Goal: Complete application form: Complete application form

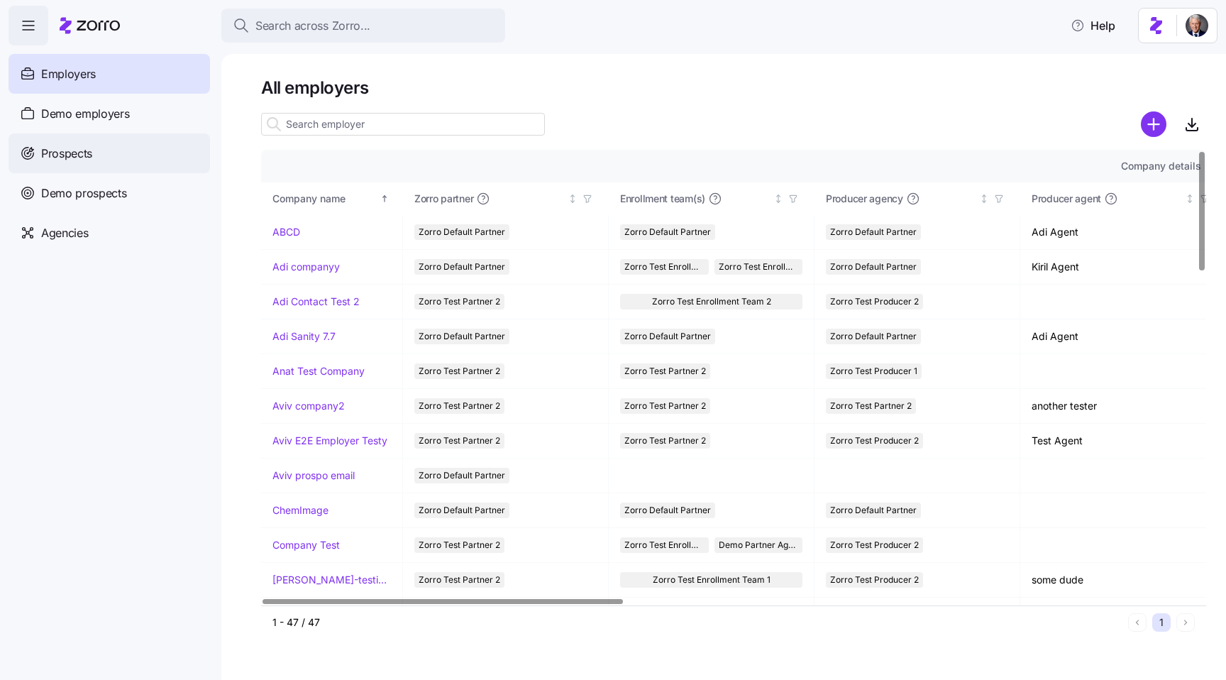
click at [89, 157] on span "Prospects" at bounding box center [66, 154] width 51 height 18
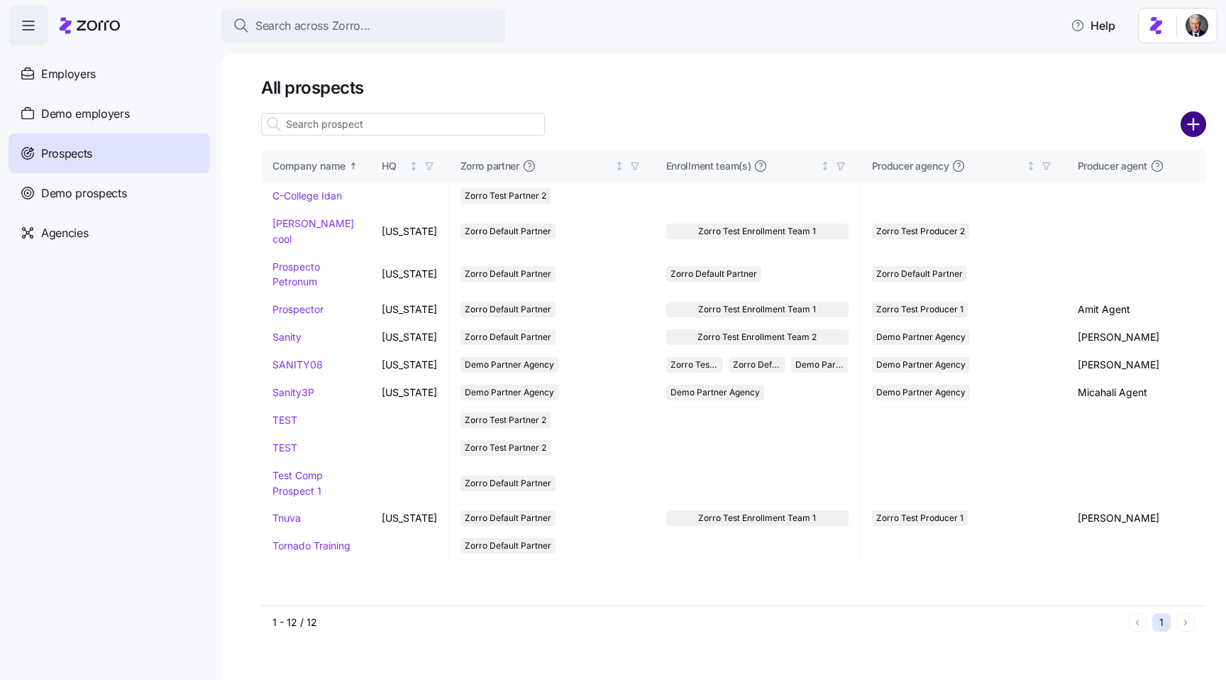
click at [1192, 130] on circle "add icon" at bounding box center [1193, 124] width 23 height 23
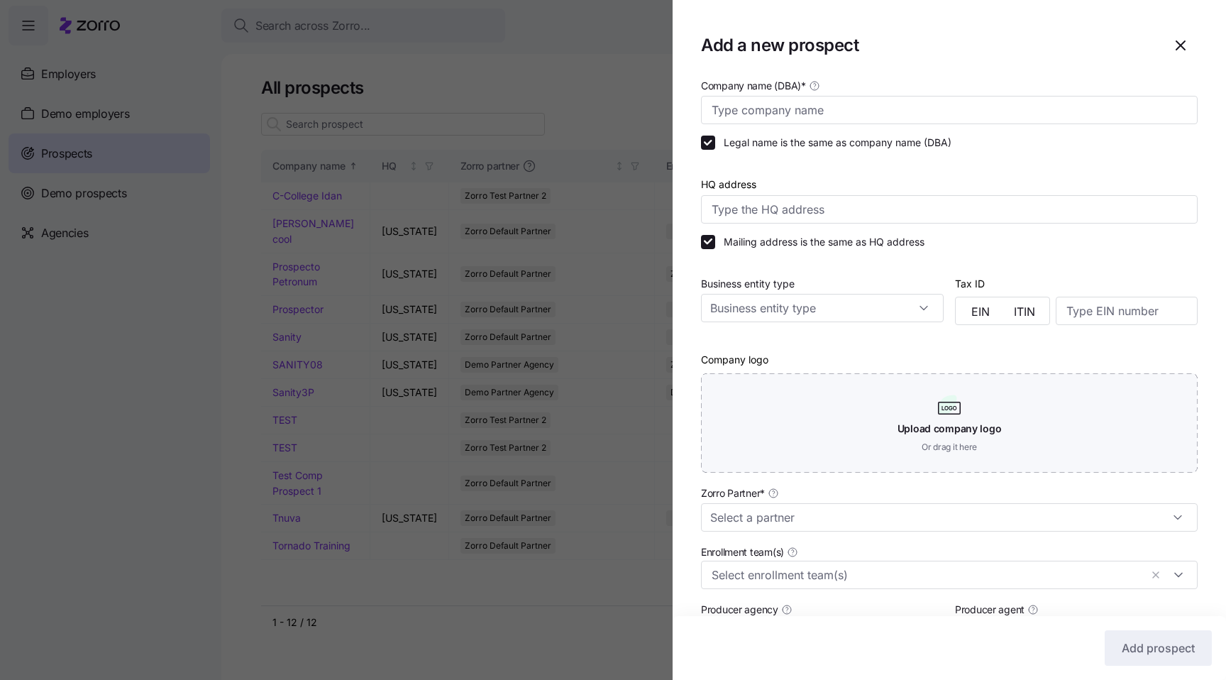
click at [585, 603] on div at bounding box center [613, 340] width 1226 height 680
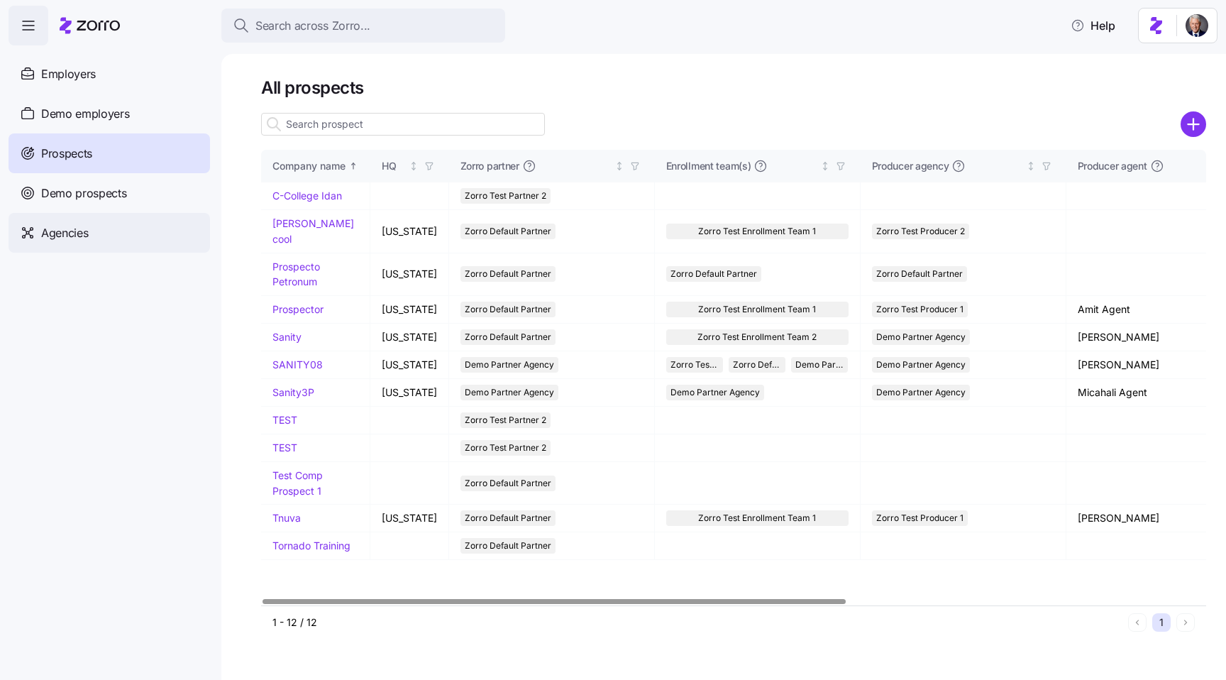
click at [84, 235] on span "Agencies" at bounding box center [64, 233] width 47 height 18
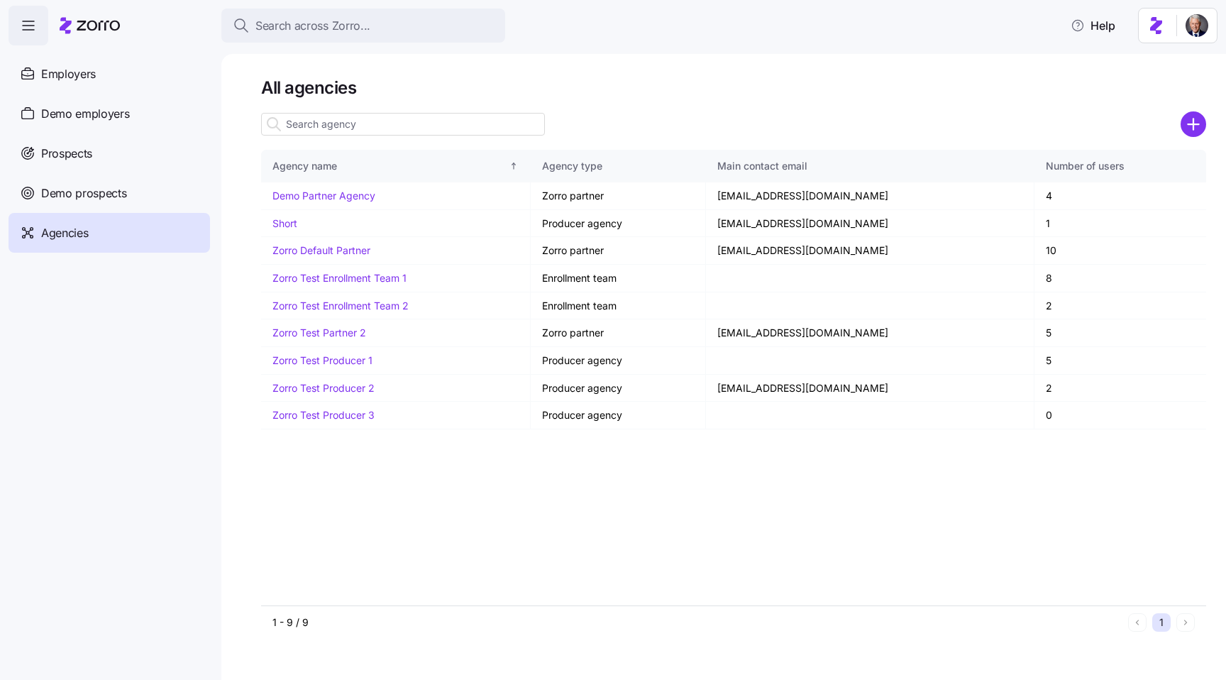
click at [1199, 124] on icon "add icon" at bounding box center [1193, 124] width 11 height 0
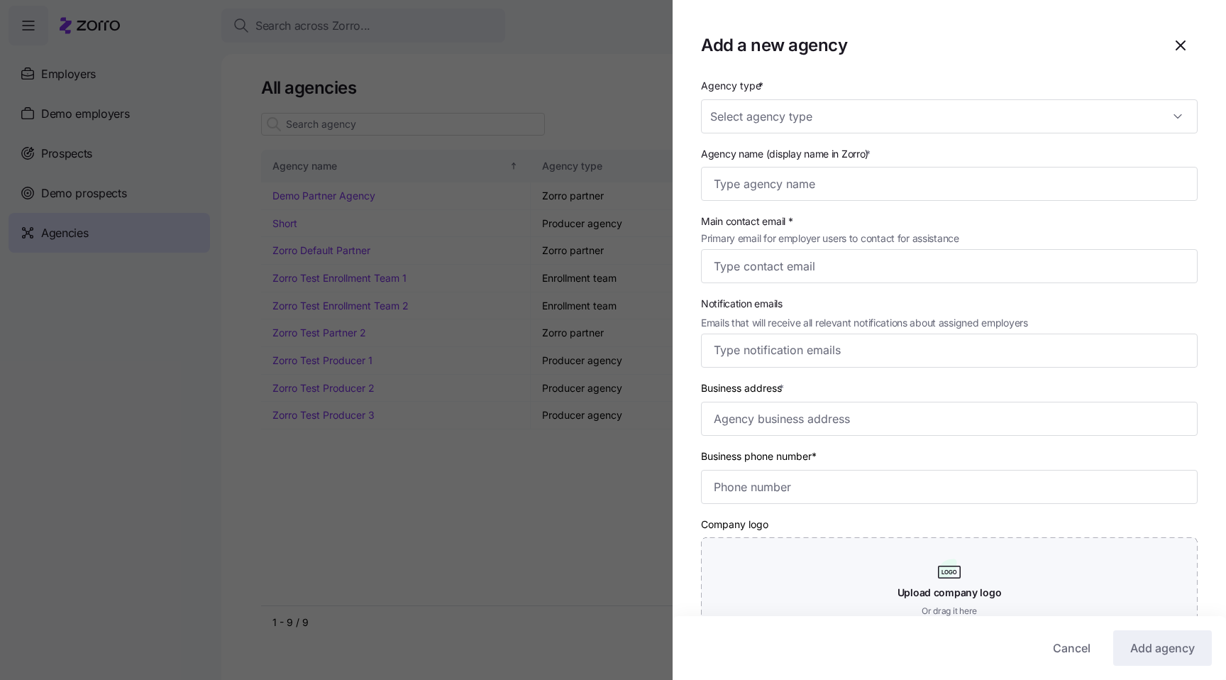
click at [464, 539] on div at bounding box center [613, 340] width 1226 height 680
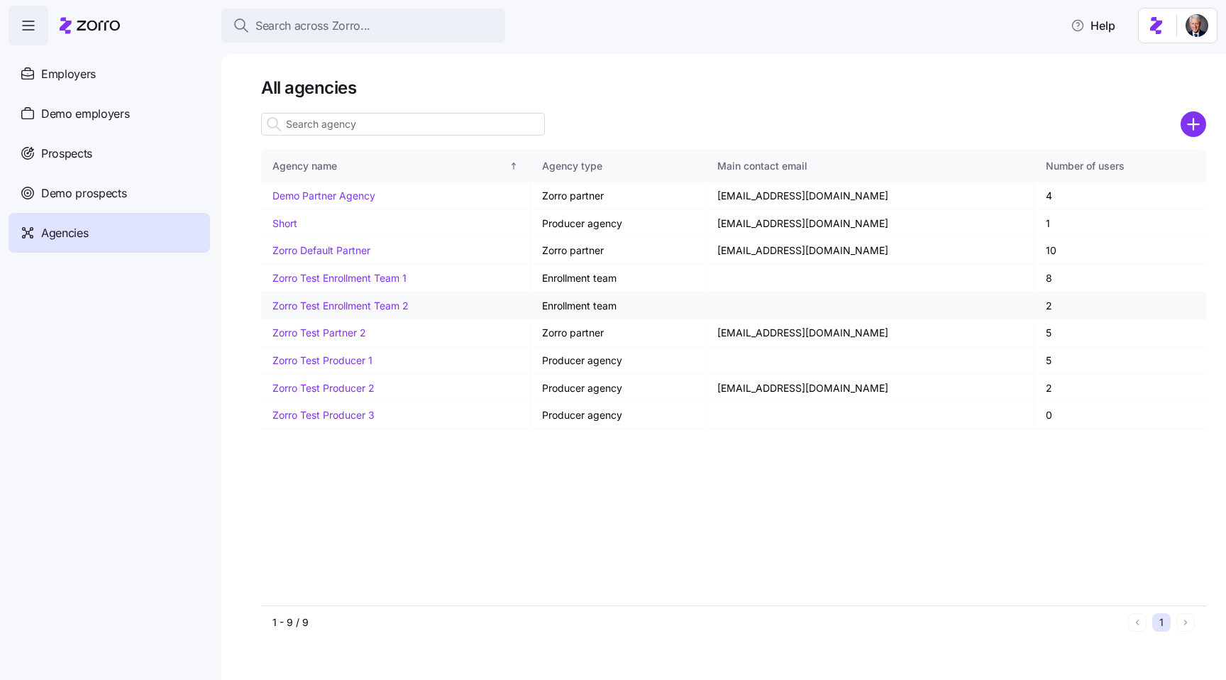
click at [363, 308] on link "Zorro Test Enrollment Team 2" at bounding box center [341, 305] width 136 height 12
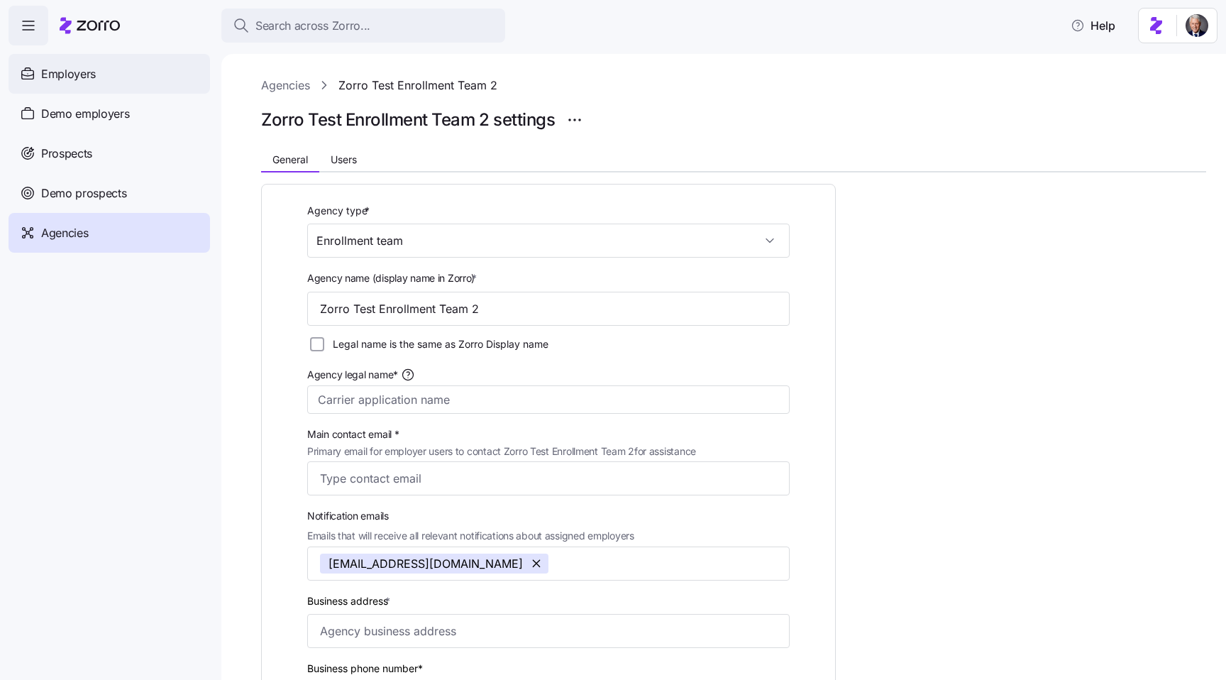
click at [116, 82] on div "Employers" at bounding box center [110, 74] width 202 height 40
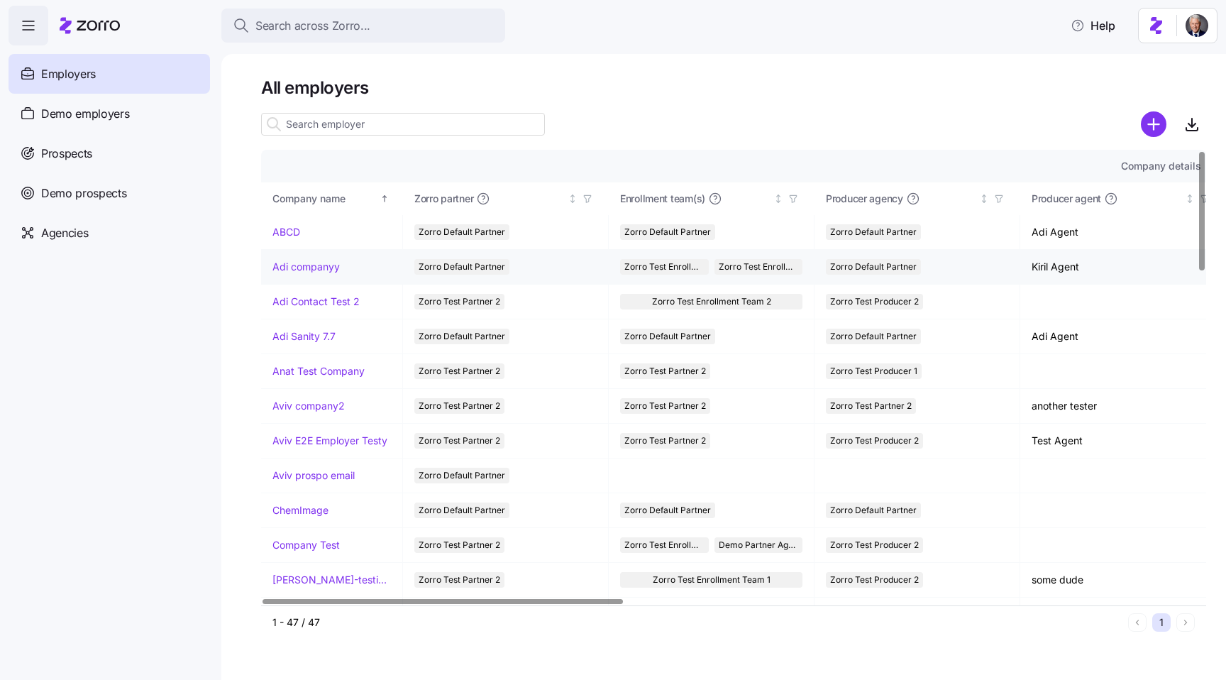
click at [288, 265] on link "Adi companyy" at bounding box center [306, 267] width 67 height 14
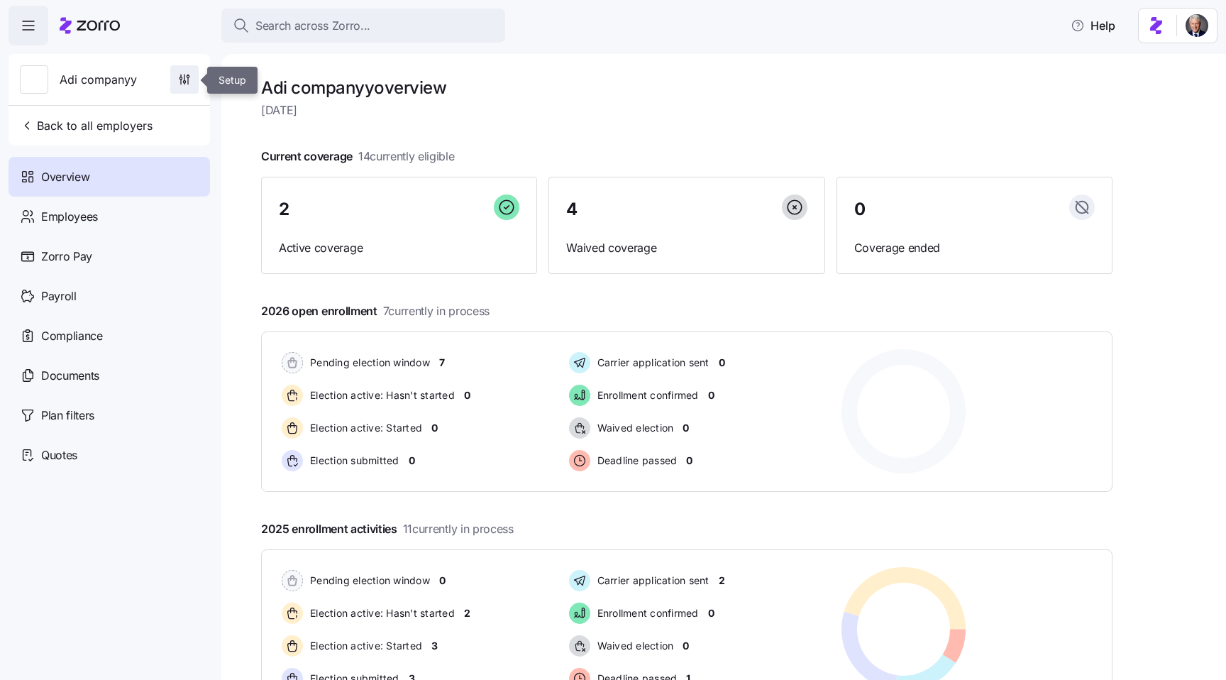
click at [181, 77] on icon "button" at bounding box center [181, 76] width 0 height 2
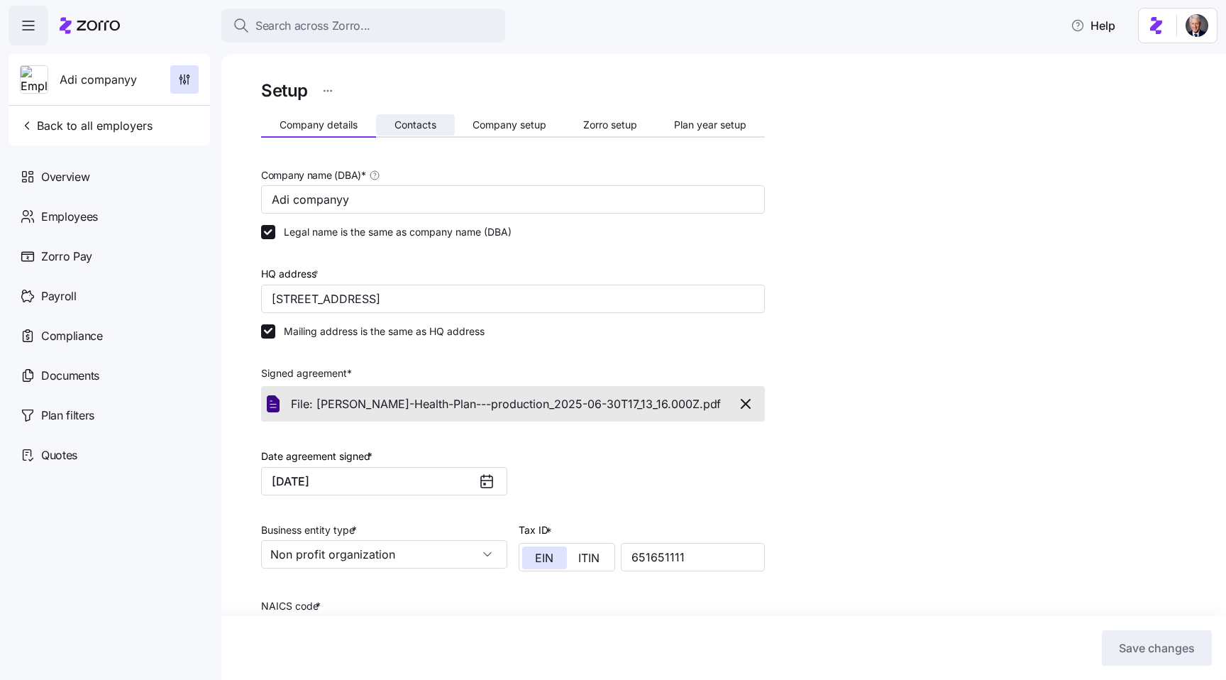
click at [421, 124] on span "Contacts" at bounding box center [416, 125] width 42 height 10
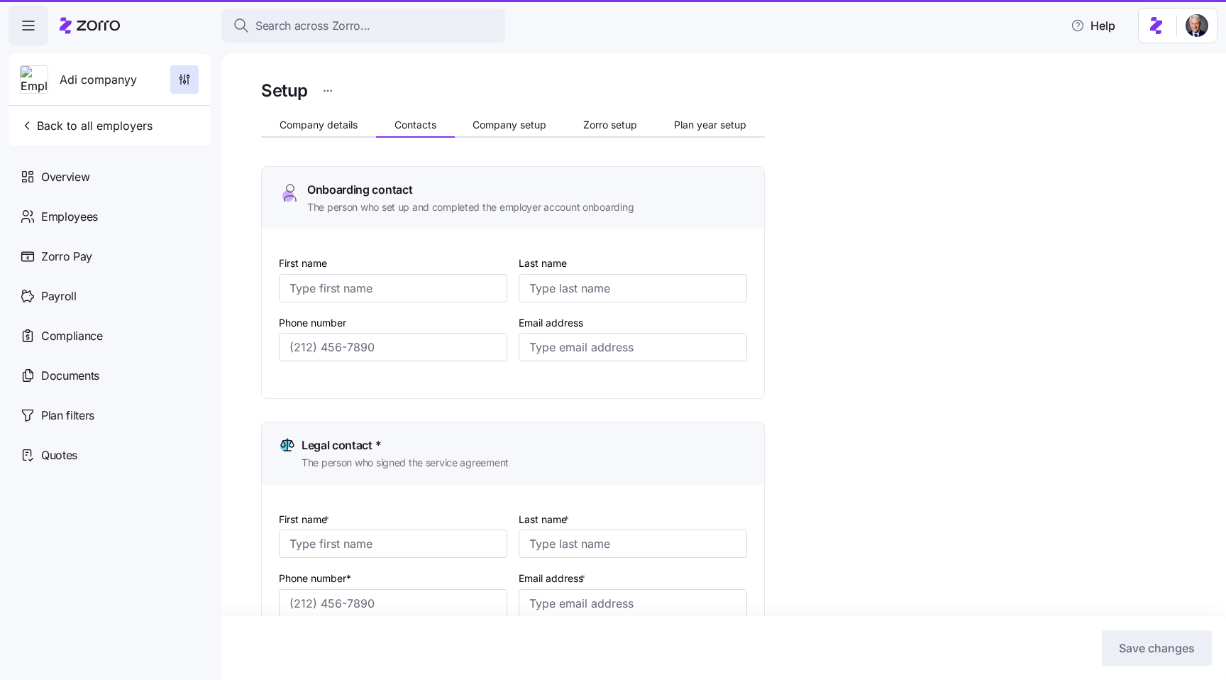
type input "Adi"
type input "Mee"
type input "[EMAIL_ADDRESS][DOMAIN_NAME]"
type input "Adi"
type input "Legal"
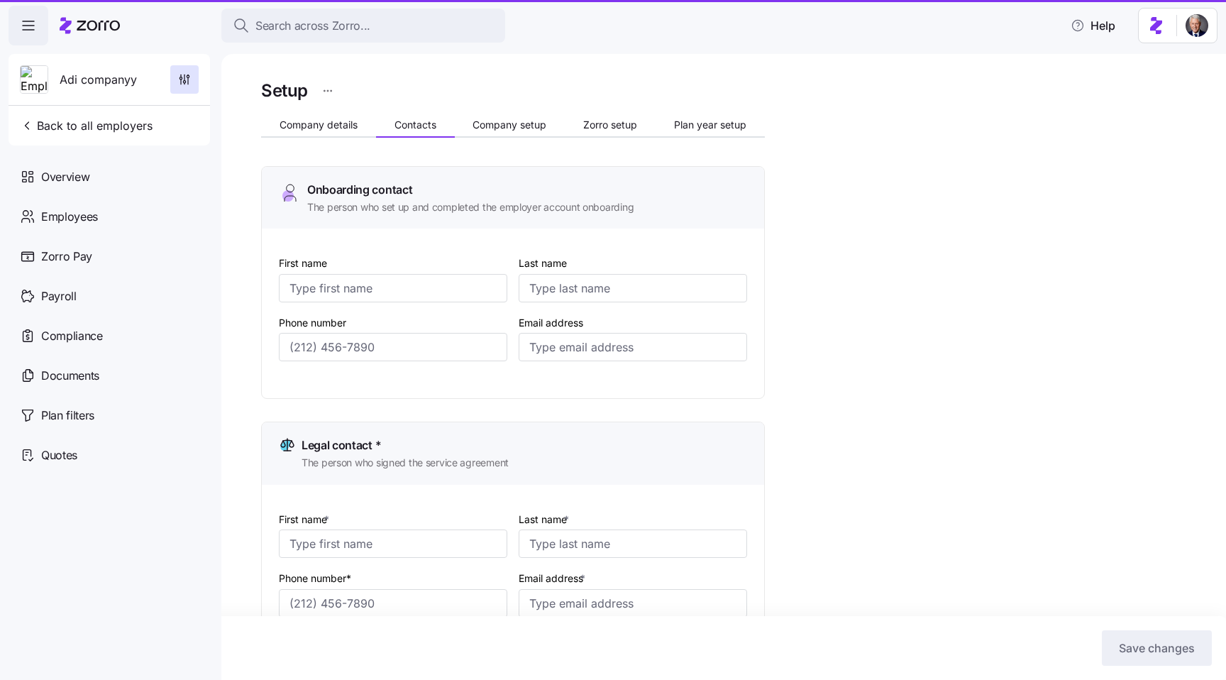
type input "[EMAIL_ADDRESS][DOMAIN_NAME]"
type input "Adi"
type input "HR"
type input "[EMAIL_ADDRESS][DOMAIN_NAME]"
type input "Adi"
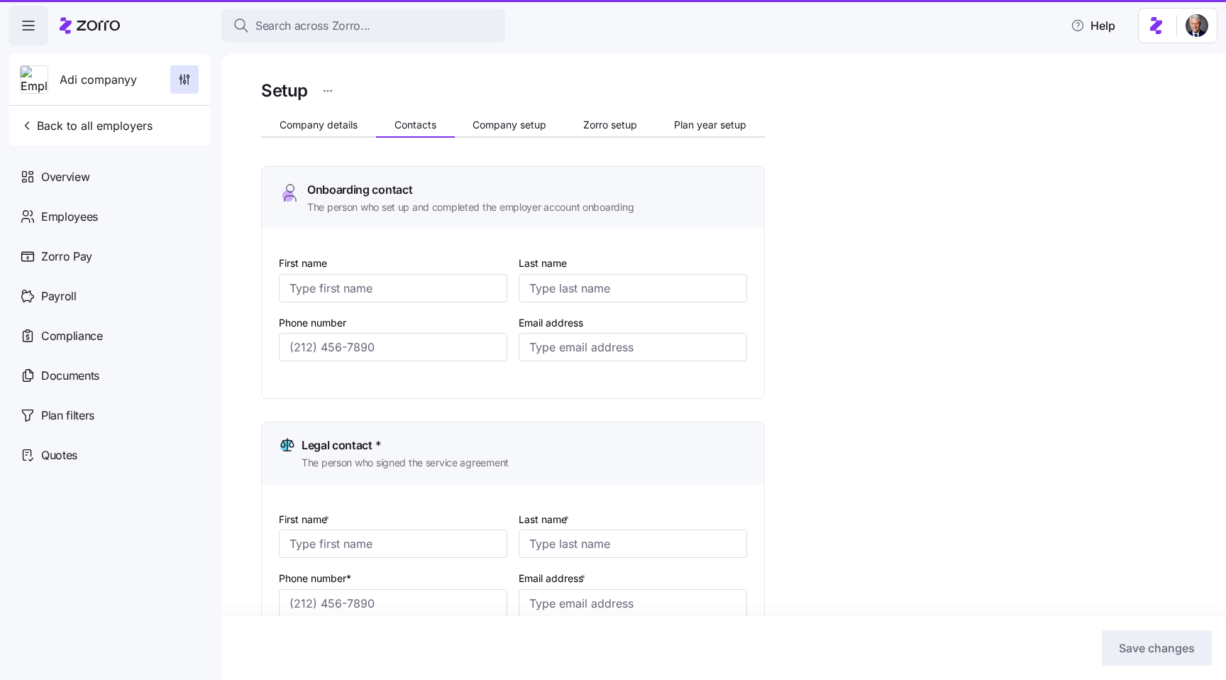
type input "Finance"
type input "[EMAIL_ADDRESS][DOMAIN_NAME]"
type input "[PHONE_NUMBER]"
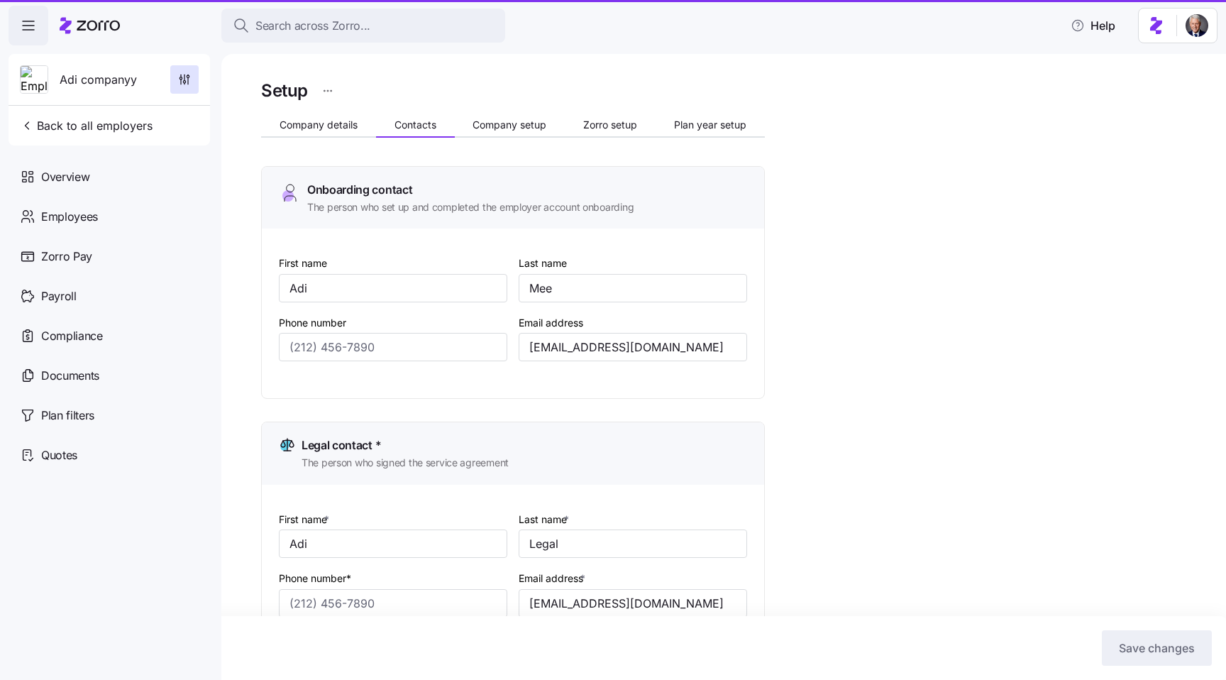
type input "[PHONE_NUMBER]"
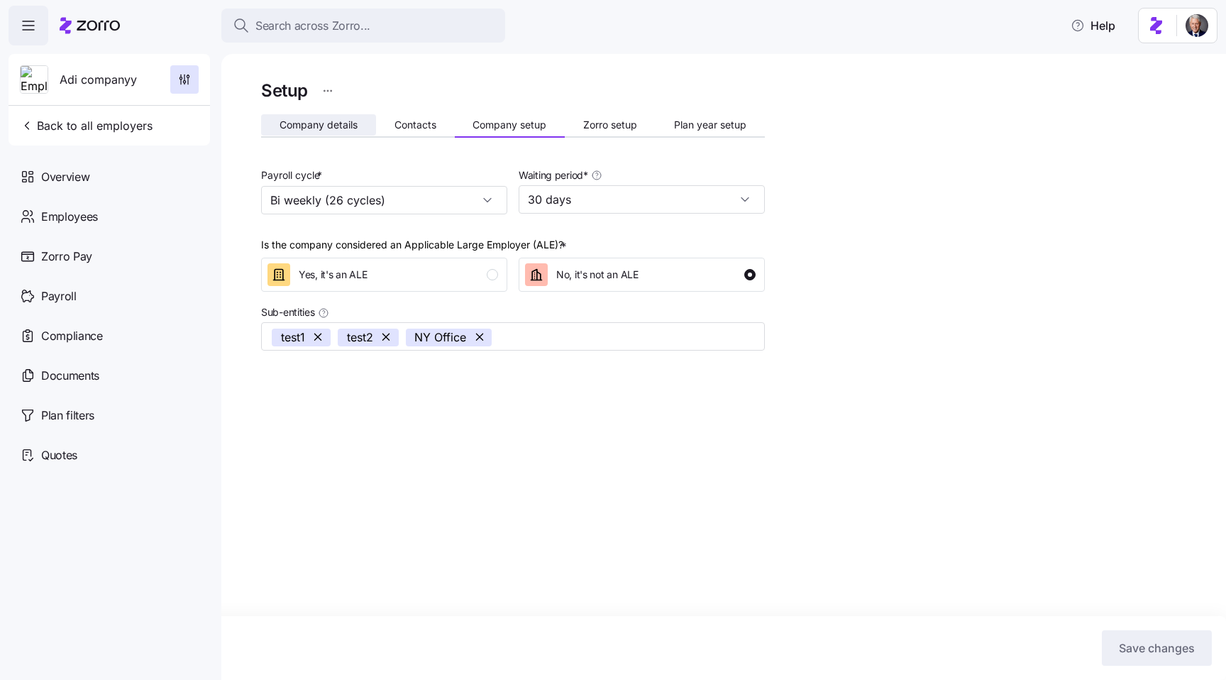
click at [324, 126] on span "Company details" at bounding box center [319, 125] width 78 height 10
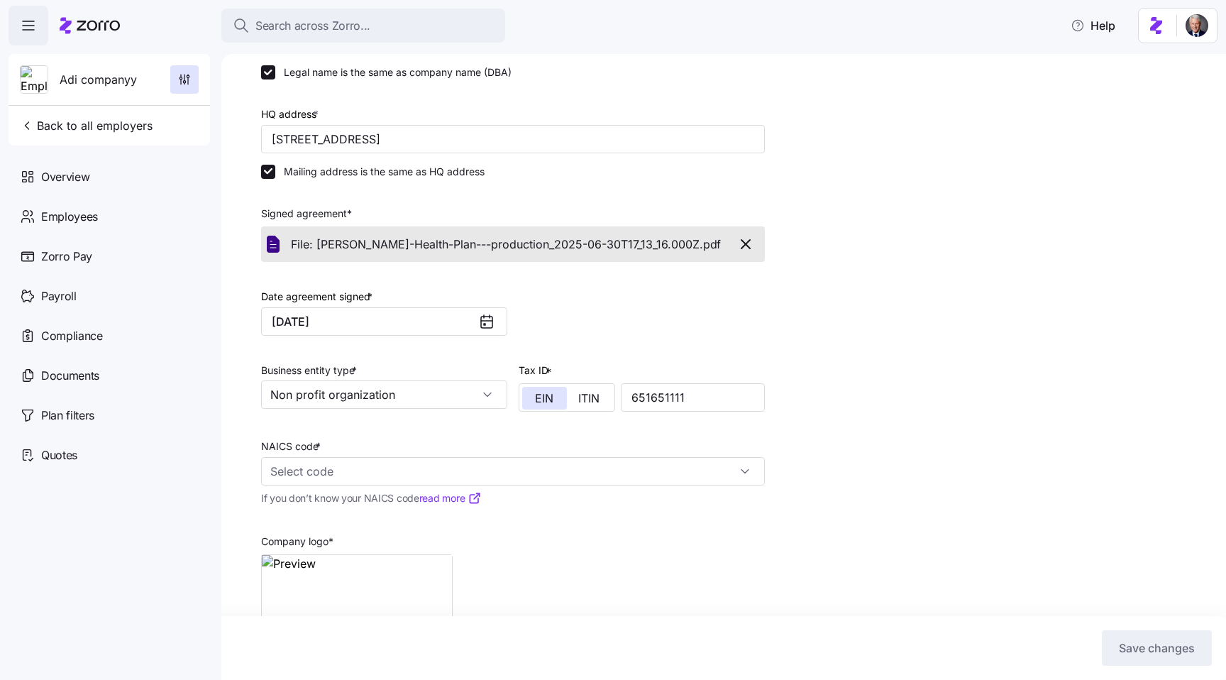
scroll to position [229, 0]
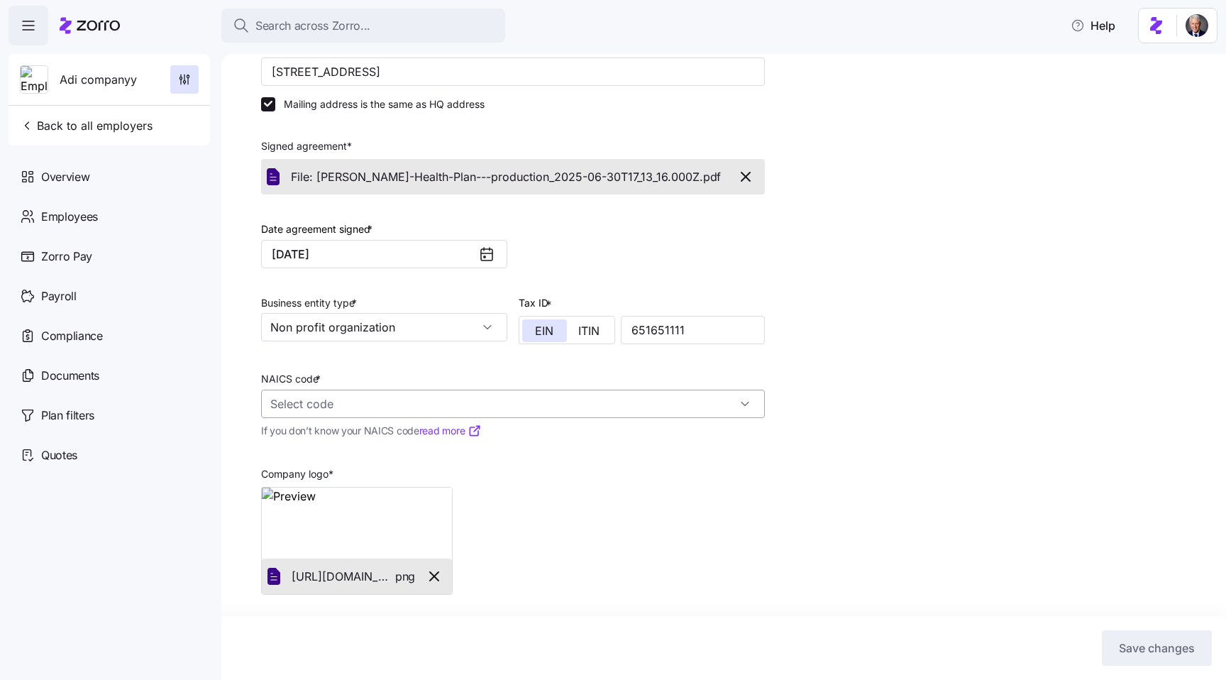
click at [443, 400] on input "NAICS code *" at bounding box center [513, 404] width 504 height 28
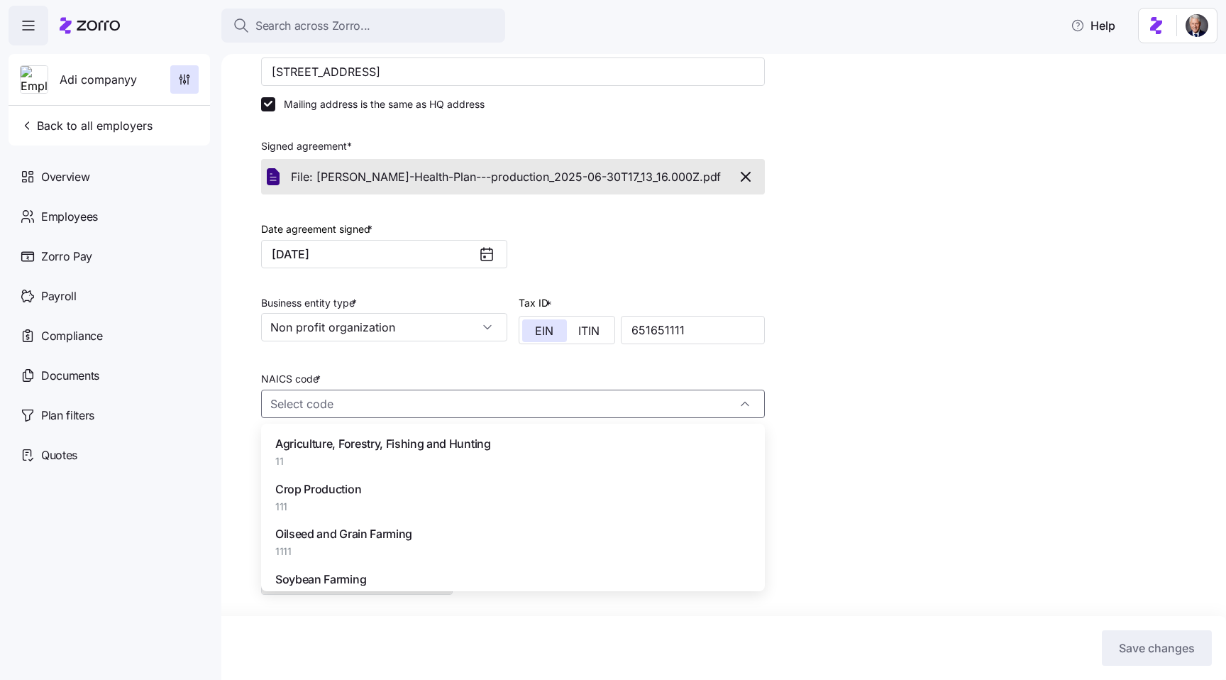
click at [384, 500] on div "Crop Production 111" at bounding box center [513, 497] width 493 height 45
type input "111 - Crop Production"
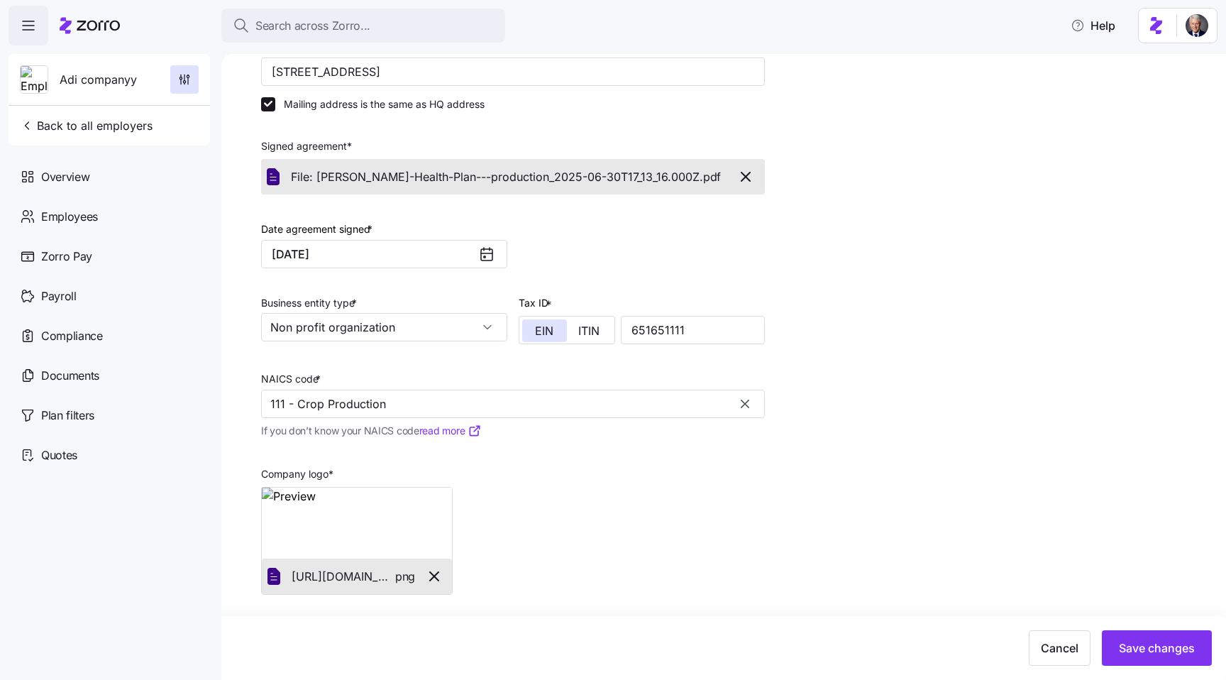
click at [742, 402] on icon "button" at bounding box center [745, 404] width 14 height 14
click at [601, 409] on input "NAICS code *" at bounding box center [513, 404] width 504 height 28
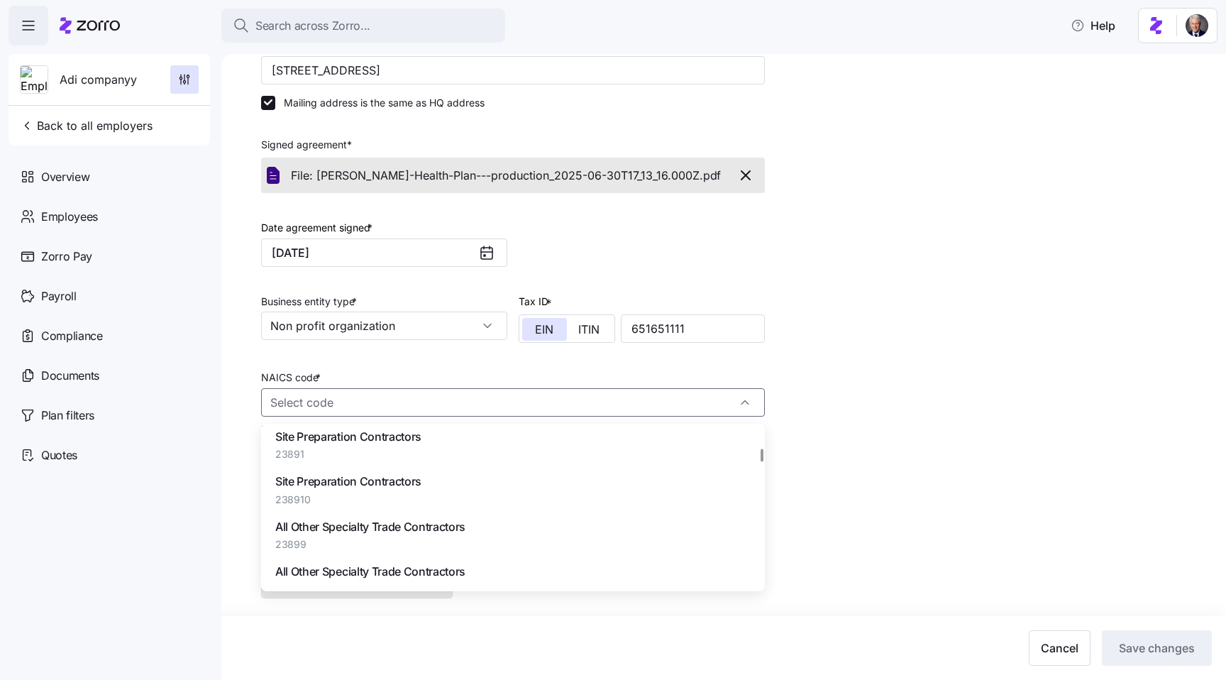
scroll to position [12481, 0]
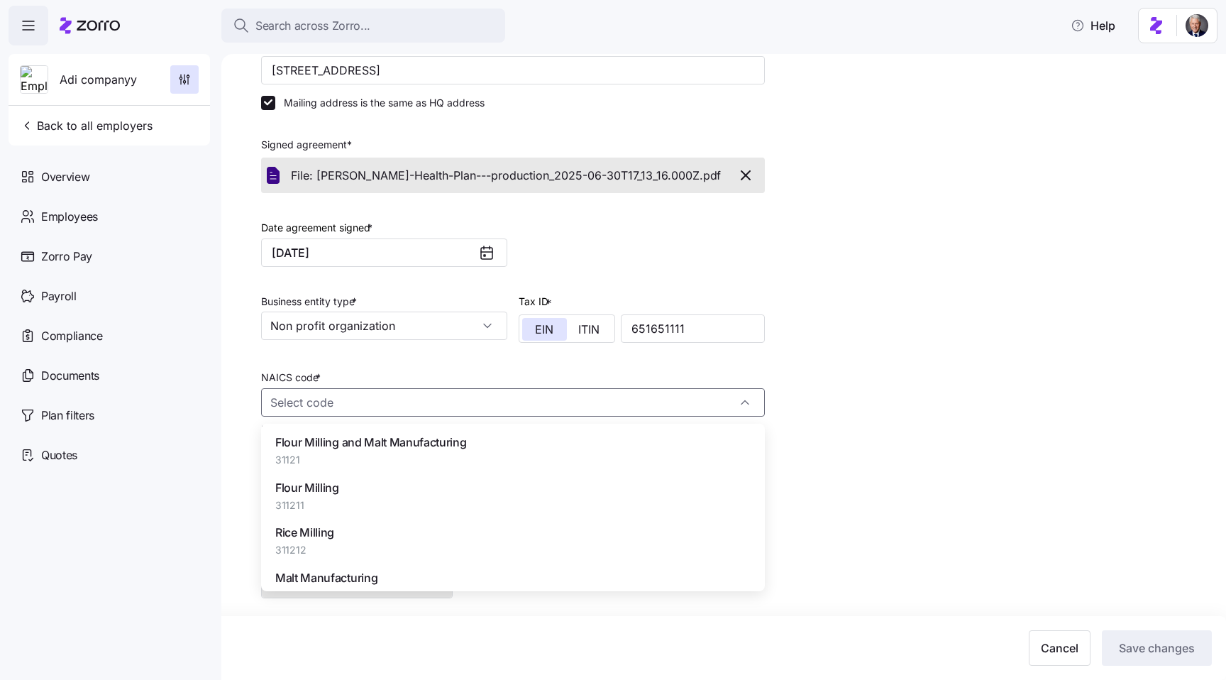
click at [615, 441] on div "Flour Milling and Malt Manufacturing 31121" at bounding box center [513, 450] width 493 height 45
type input "31121 - Flour Milling and Malt Manufacturing"
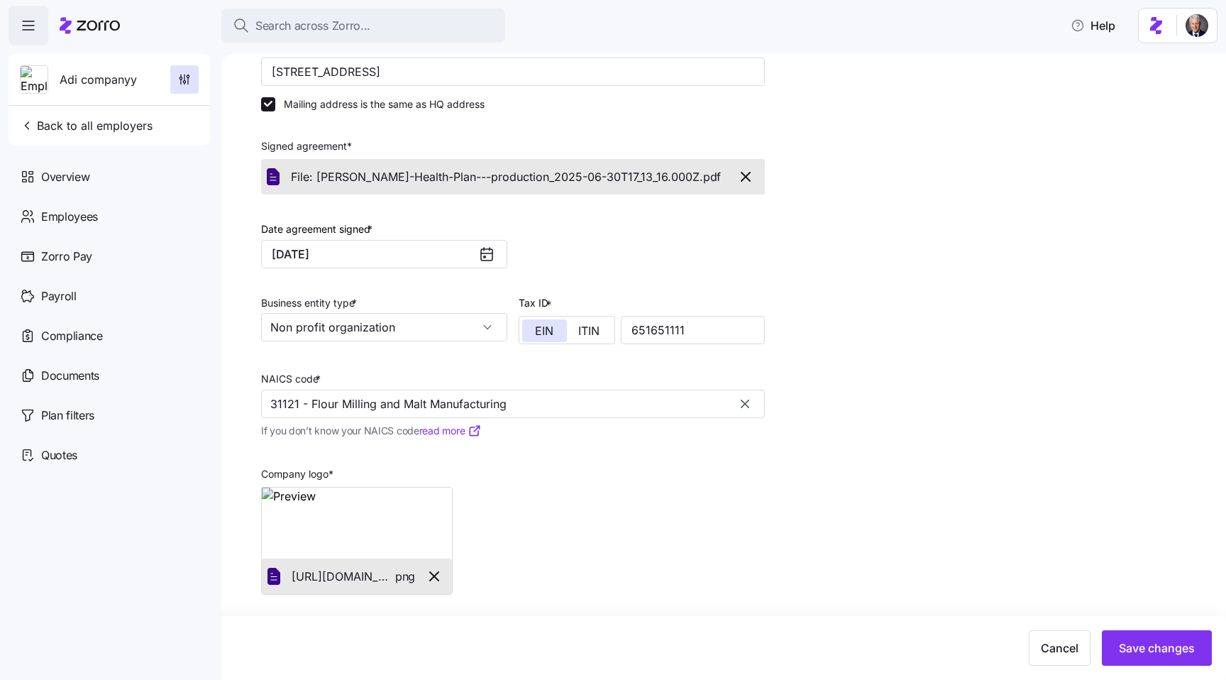
click at [745, 403] on icon "button" at bounding box center [745, 404] width 9 height 9
